Goal: Task Accomplishment & Management: Complete application form

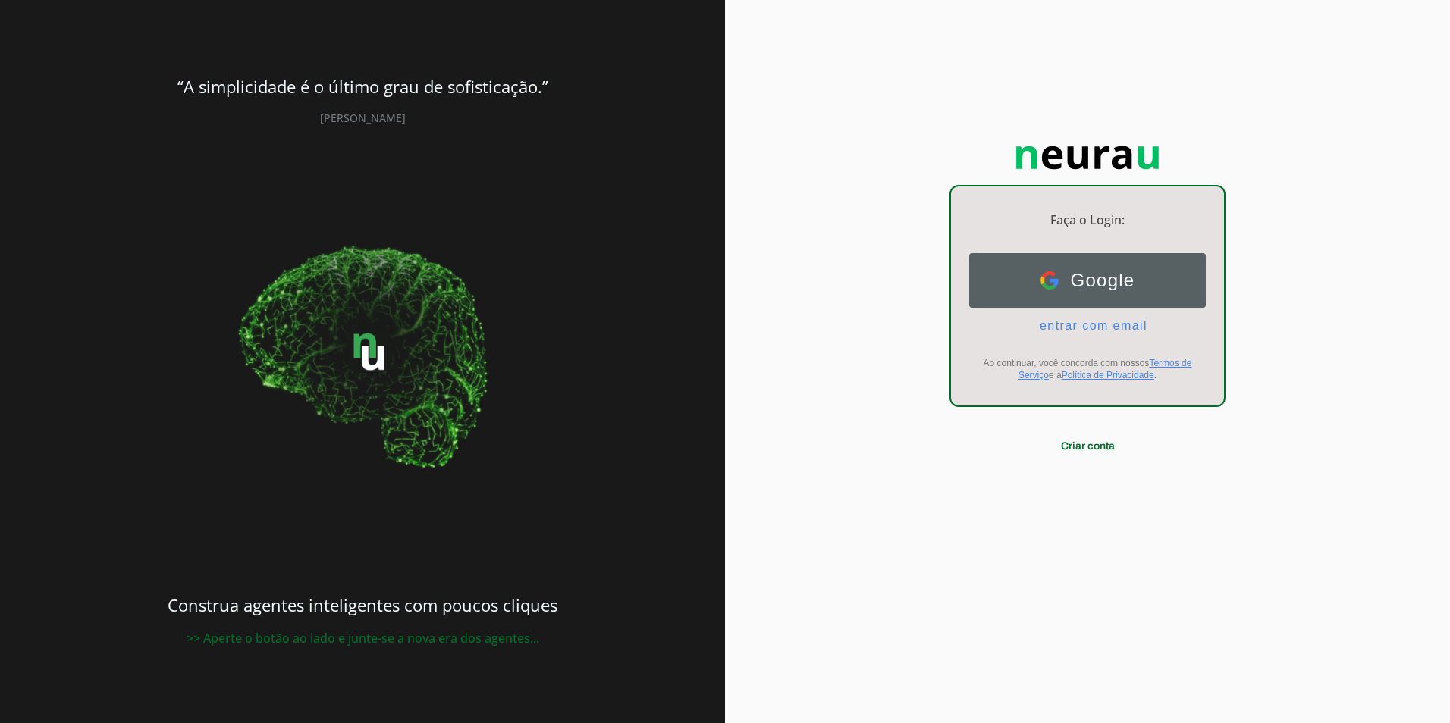
click at [1093, 281] on span "Google" at bounding box center [1097, 280] width 77 height 21
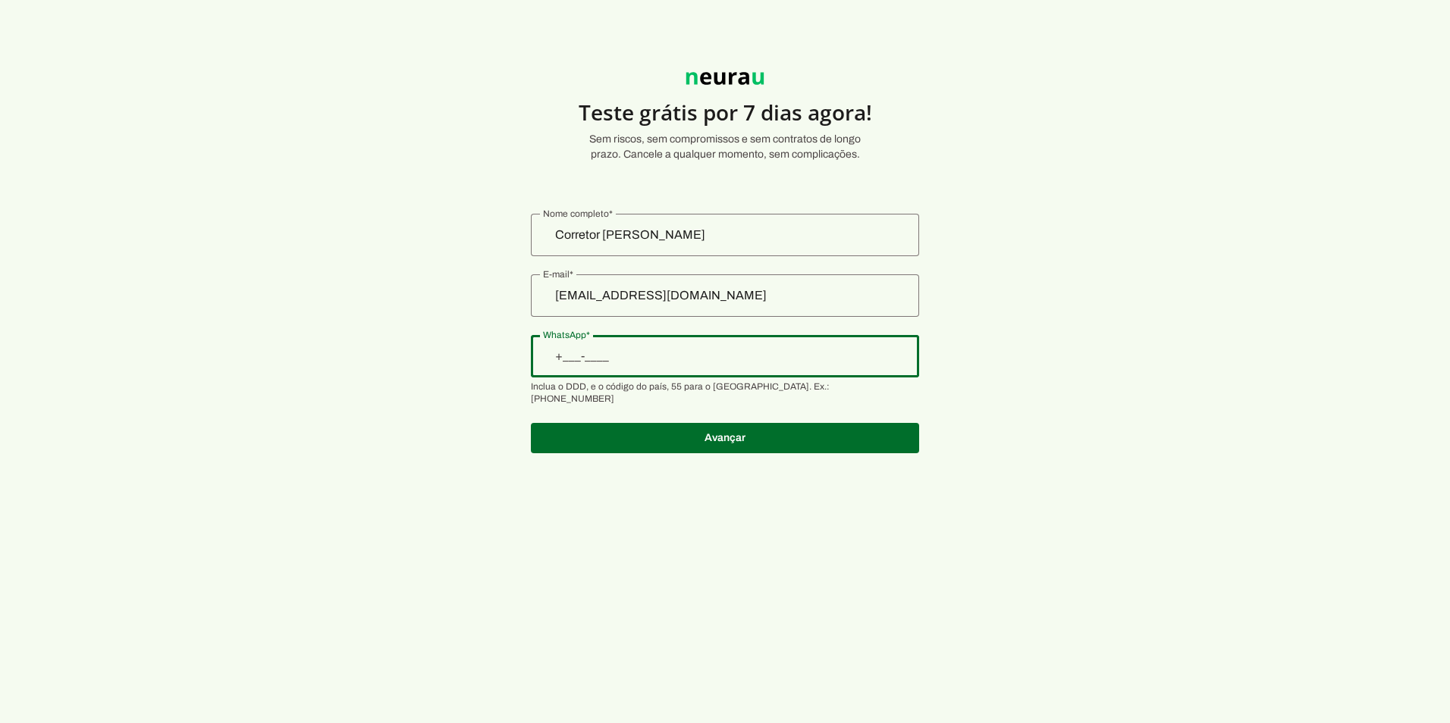
click at [696, 351] on input "WhatsApp" at bounding box center [725, 356] width 364 height 18
type input "+1(___)___-____"
drag, startPoint x: 693, startPoint y: 353, endPoint x: 454, endPoint y: 332, distance: 239.7
click at [458, 332] on section "Teste grátis por 7 dias agora! Sem riscos, sem compromissos e sem contratos de …" at bounding box center [725, 253] width 1450 height 435
type input "+1(999)977-4855"
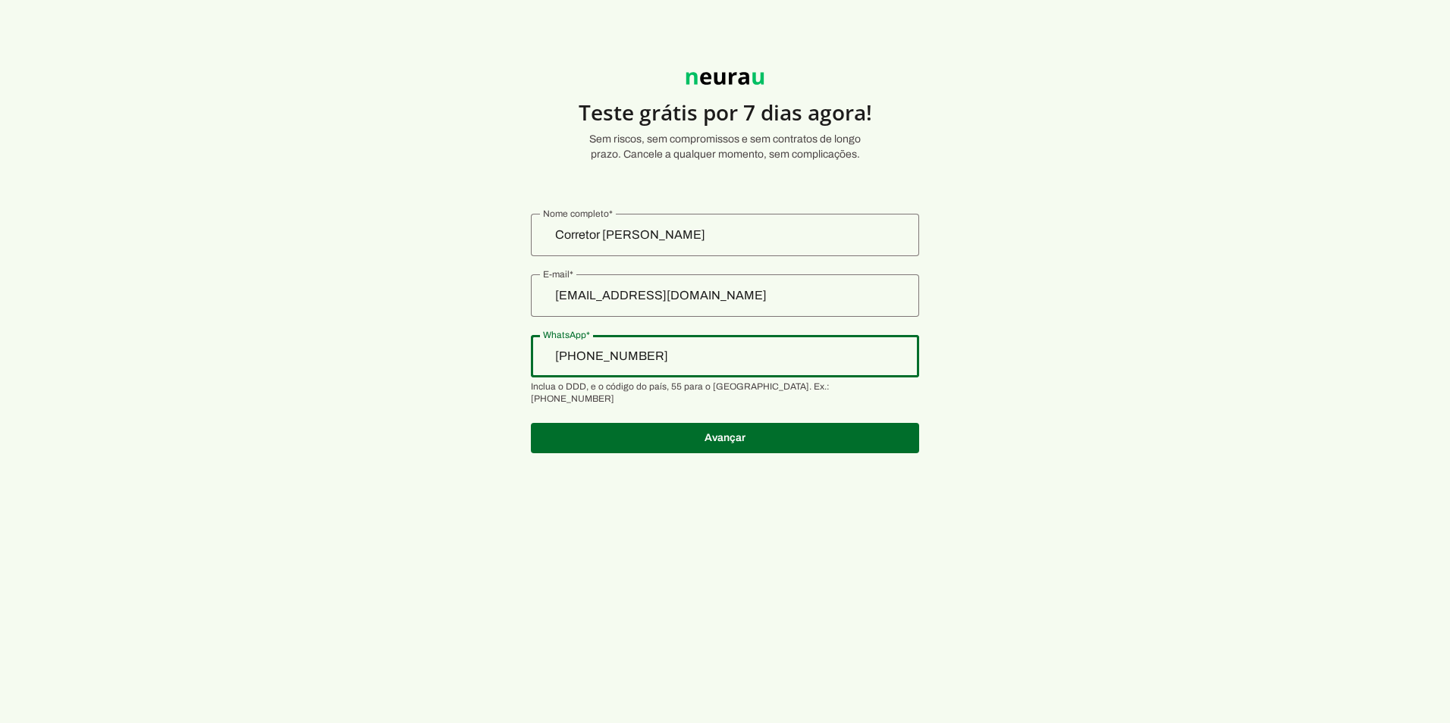
type md-outlined-text-field "+1(999)977-4855"
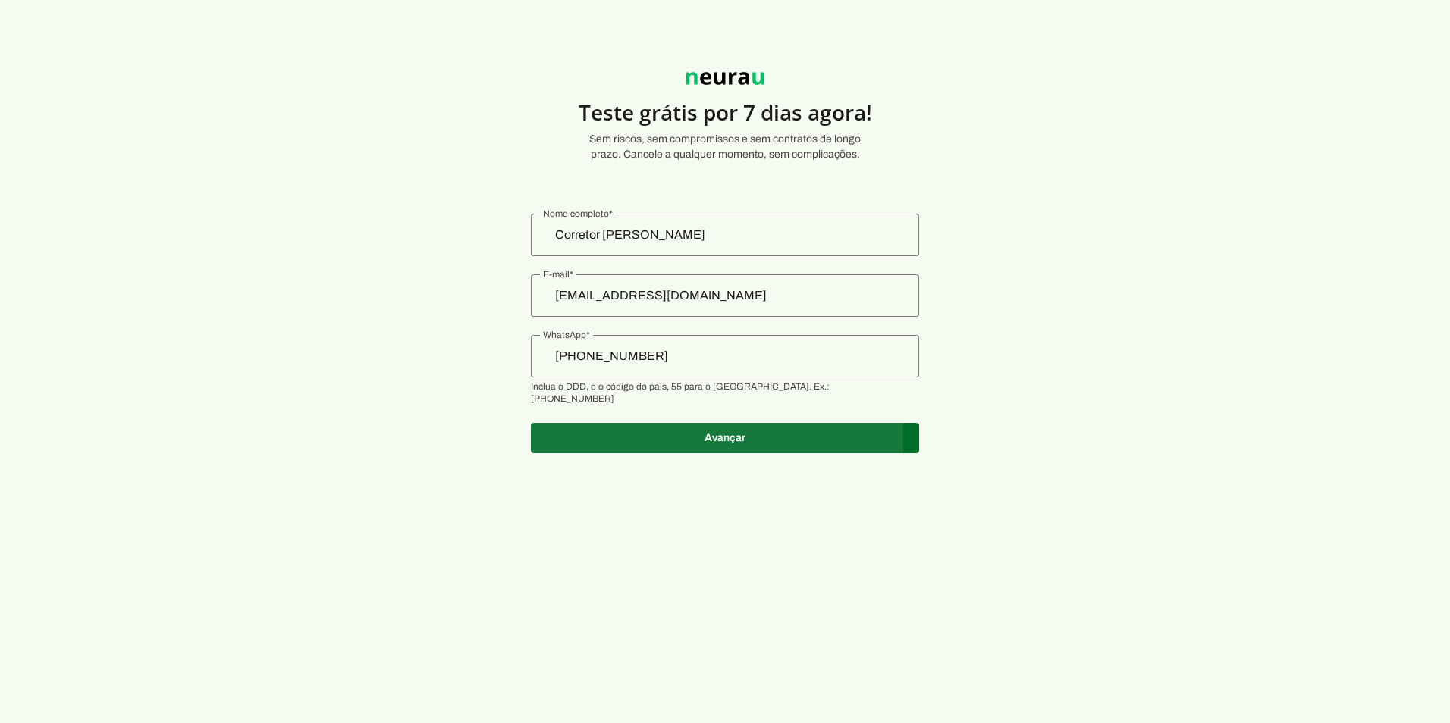
click at [696, 427] on span at bounding box center [725, 438] width 388 height 36
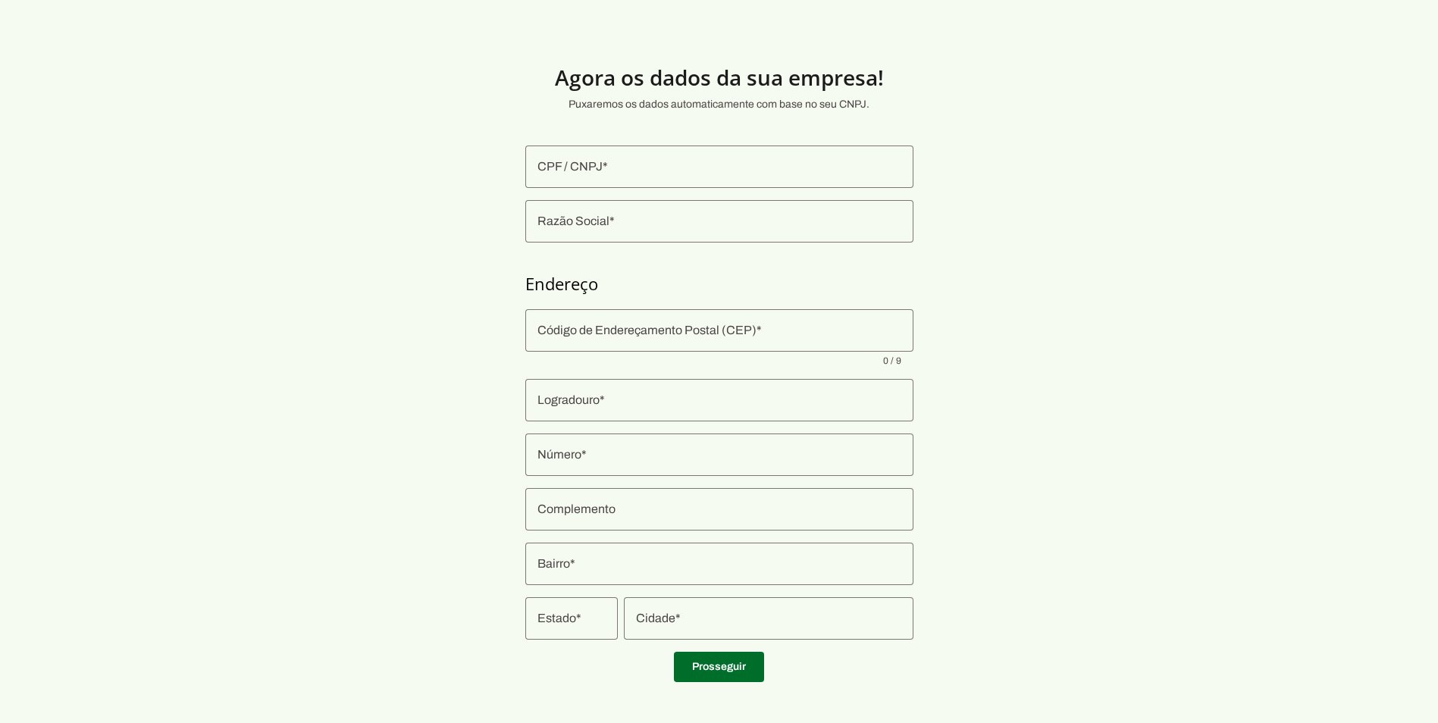
scroll to position [8, 0]
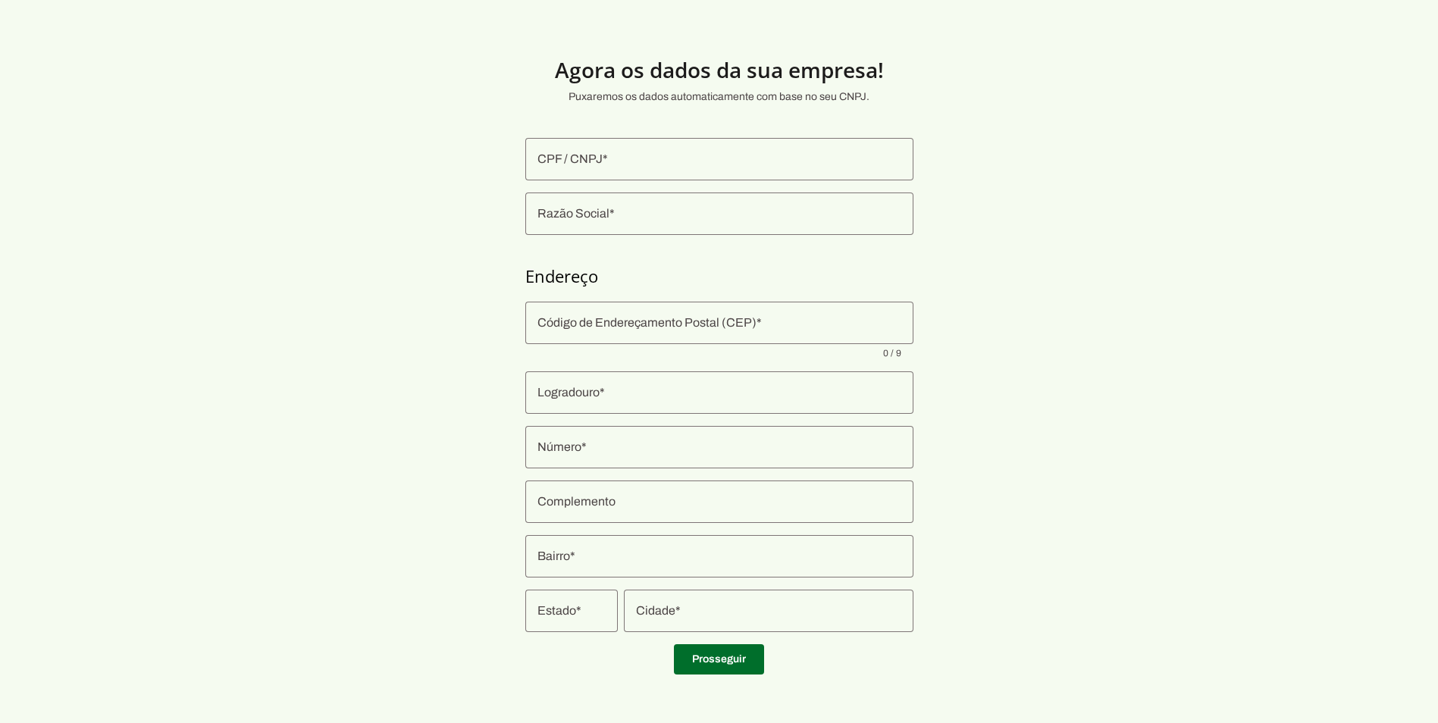
click at [656, 168] on input "CPF / CNPJ" at bounding box center [720, 159] width 364 height 18
